Goal: Find contact information: Find contact information

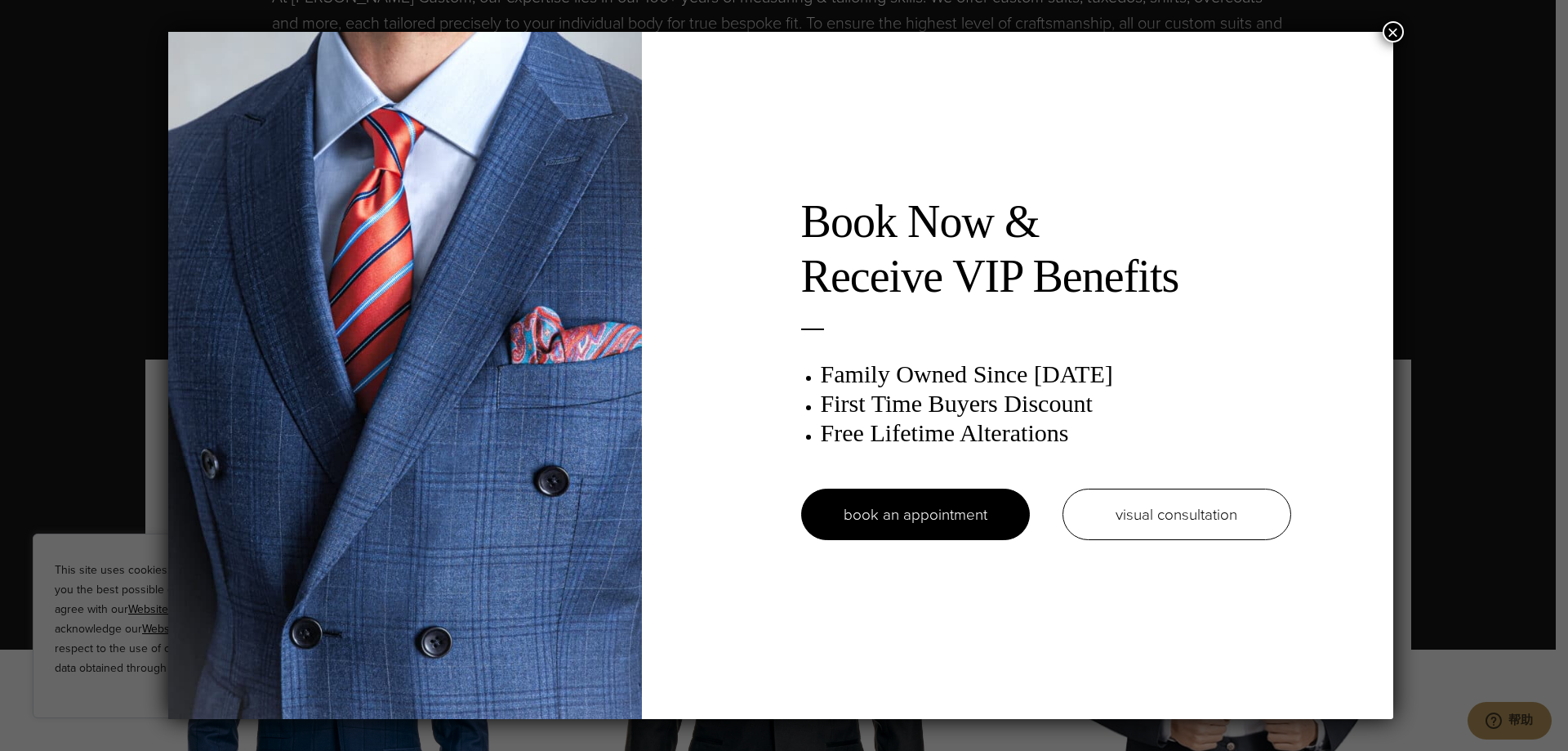
click at [1390, 32] on button "×" at bounding box center [1394, 32] width 21 height 21
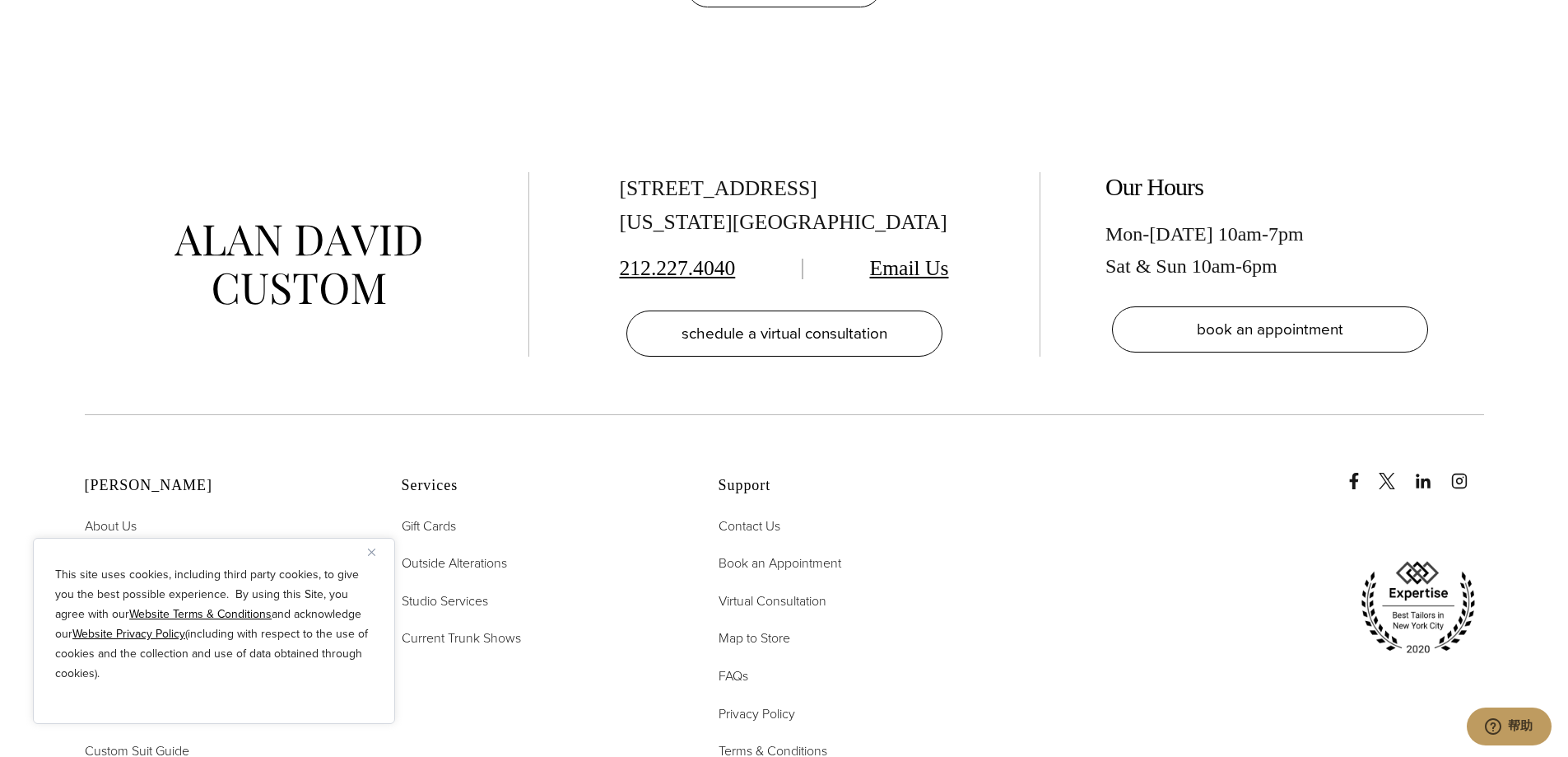
scroll to position [8566, 0]
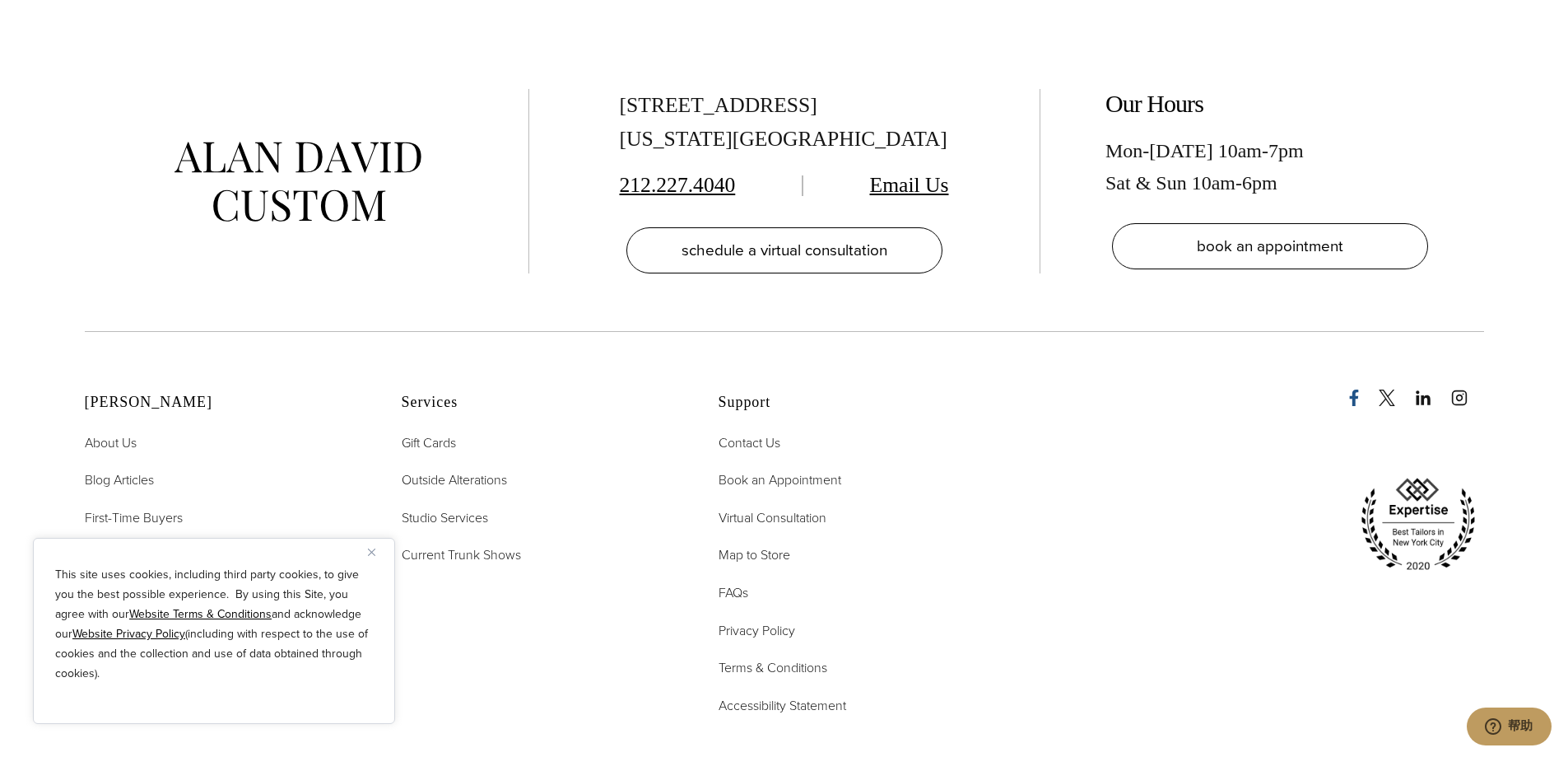
click at [1358, 390] on icon "Facebook" at bounding box center [1354, 398] width 17 height 17
click at [376, 554] on button "Close" at bounding box center [378, 552] width 20 height 20
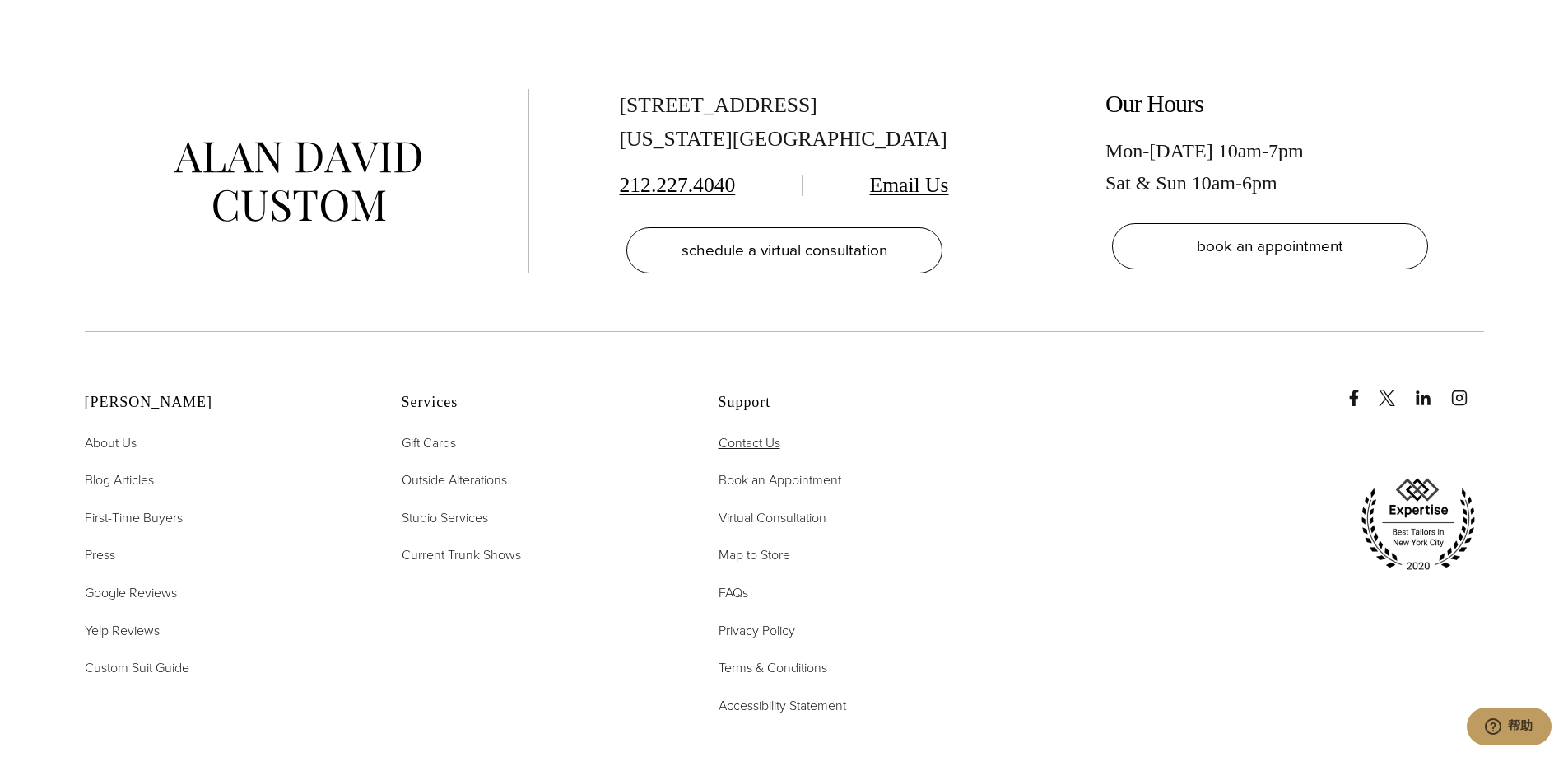
click at [776, 434] on span "Contact Us" at bounding box center [749, 442] width 62 height 19
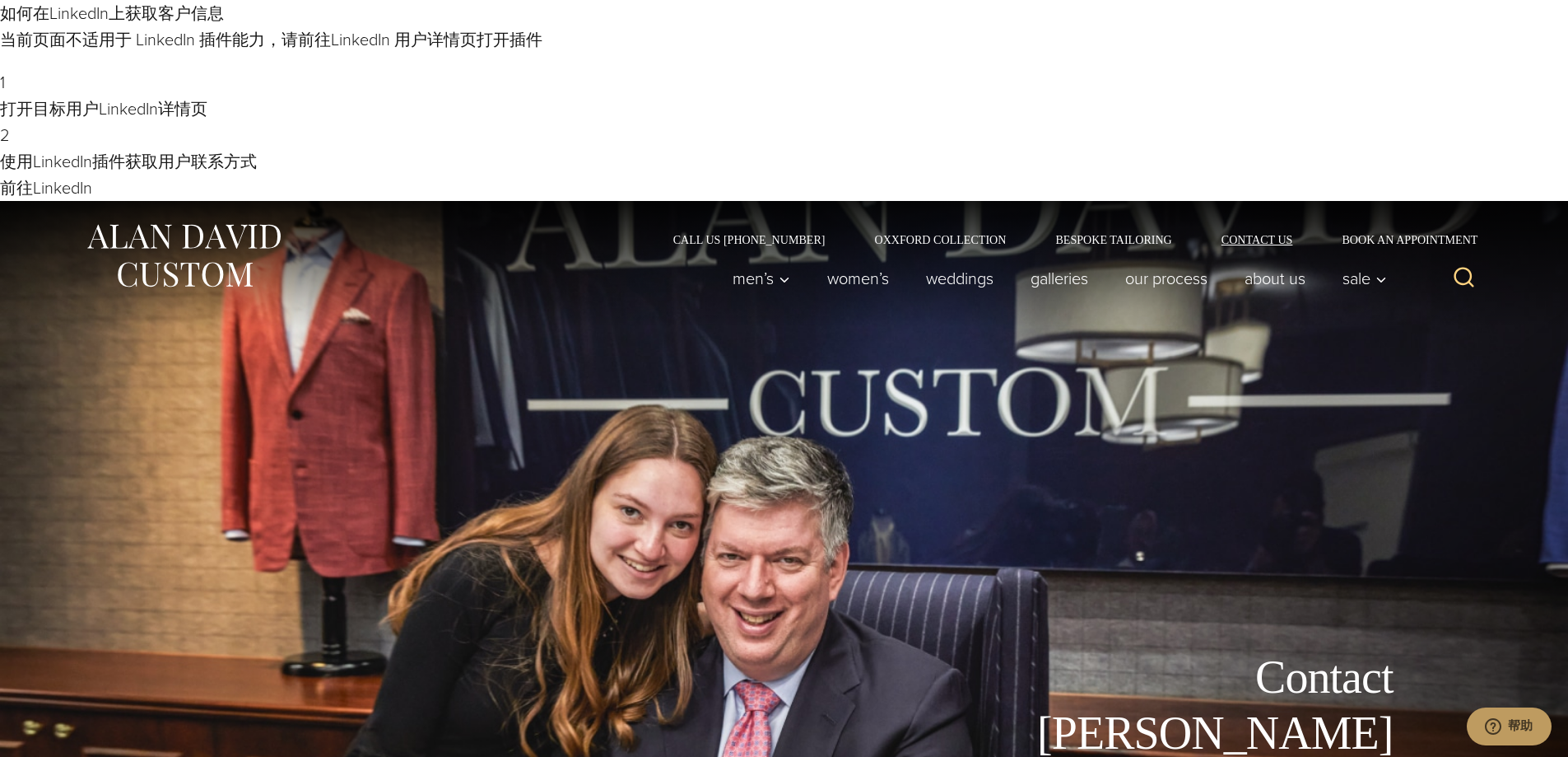
click at [1289, 233] on link "Contact Us" at bounding box center [1258, 239] width 121 height 12
